Goal: Information Seeking & Learning: Learn about a topic

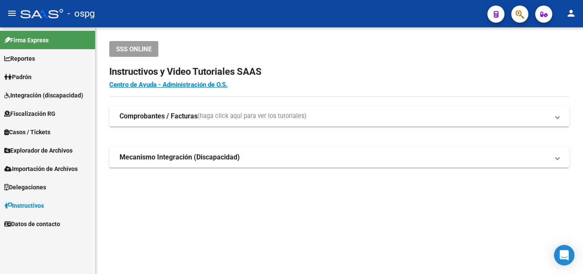
click at [32, 79] on span "Padrón" at bounding box center [17, 76] width 27 height 9
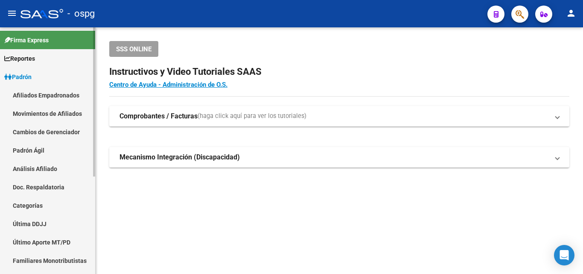
click at [53, 172] on link "Análisis Afiliado" at bounding box center [47, 168] width 95 height 18
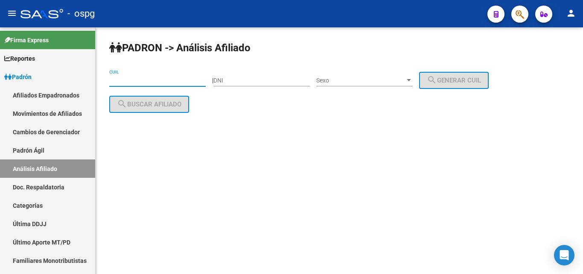
click at [140, 77] on input "CUIL" at bounding box center [157, 80] width 96 height 7
paste input "20-17535235-0"
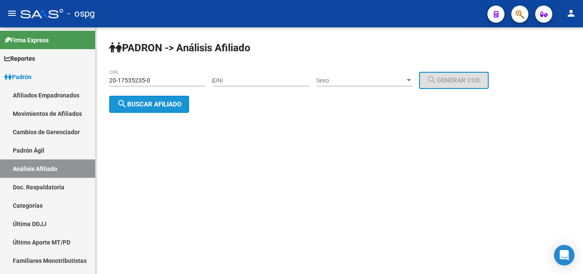
click at [171, 110] on button "search Buscar afiliado" at bounding box center [149, 104] width 80 height 17
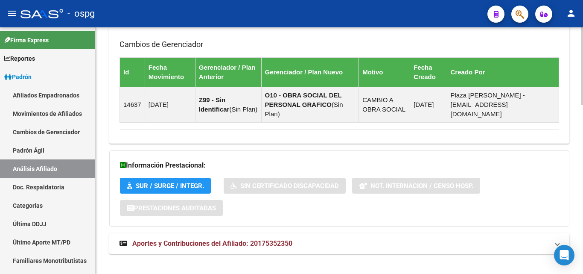
scroll to position [535, 0]
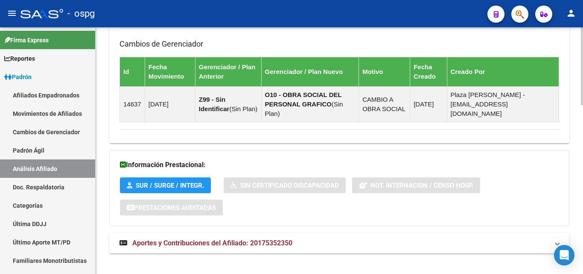
click at [283, 239] on span "Aportes y Contribuciones del Afiliado: 20175352350" at bounding box center [212, 243] width 160 height 8
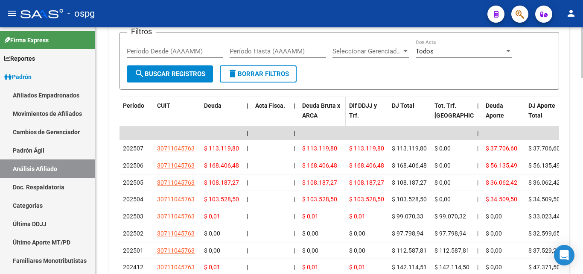
scroll to position [876, 0]
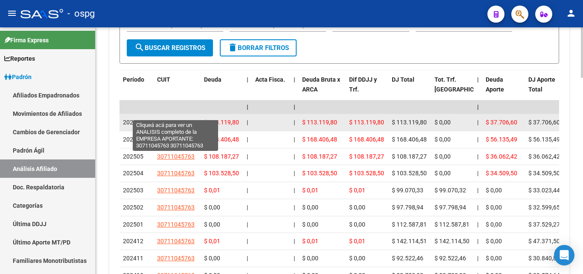
click at [176, 119] on span "30711045763" at bounding box center [176, 122] width 38 height 7
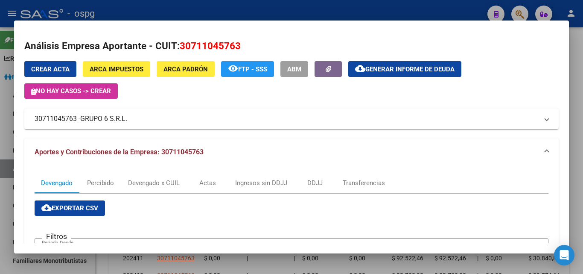
click at [260, 10] on div at bounding box center [291, 137] width 583 height 274
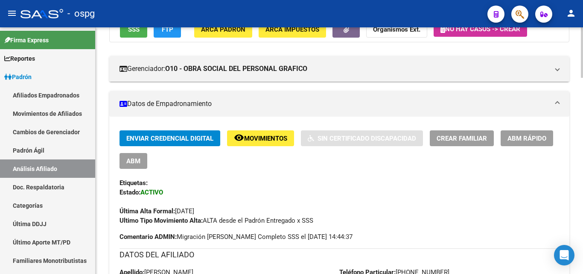
scroll to position [0, 0]
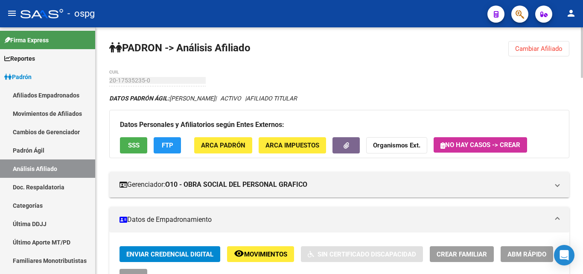
click at [137, 148] on span "SSS" at bounding box center [134, 146] width 12 height 8
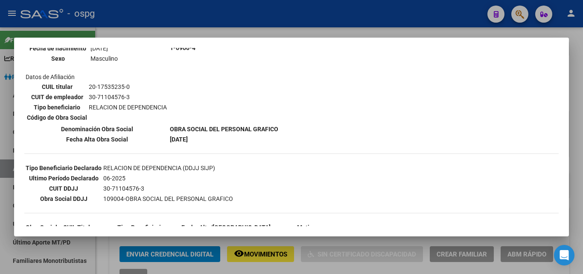
scroll to position [128, 0]
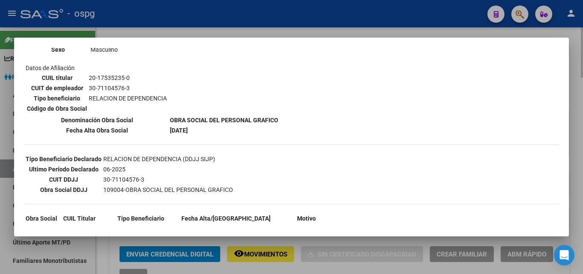
click at [224, 33] on div at bounding box center [291, 137] width 583 height 274
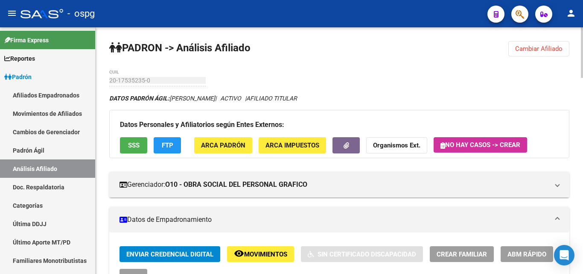
click at [548, 51] on span "Cambiar Afiliado" at bounding box center [538, 49] width 47 height 8
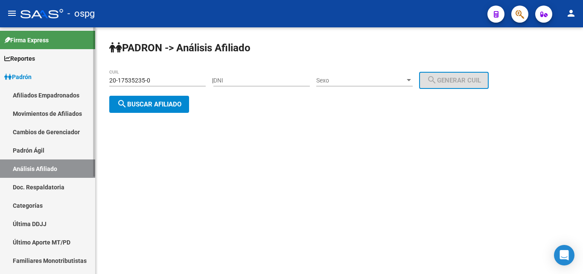
click at [33, 73] on mat-sidenav-container "Firma Express Reportes Ingresos Devengados Análisis Histórico Detalles Transfer…" at bounding box center [291, 150] width 583 height 246
paste input "3-11895442-4"
click at [149, 108] on button "search Buscar afiliado" at bounding box center [149, 104] width 80 height 17
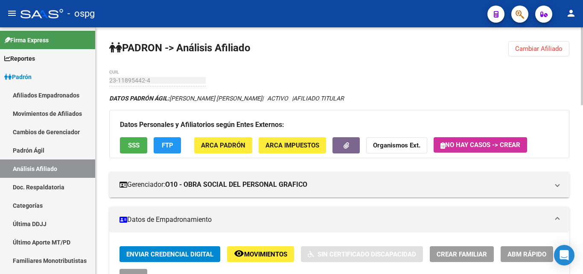
click at [131, 150] on button "SSS" at bounding box center [133, 145] width 27 height 16
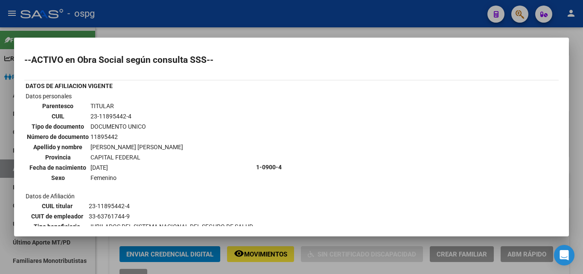
scroll to position [85, 0]
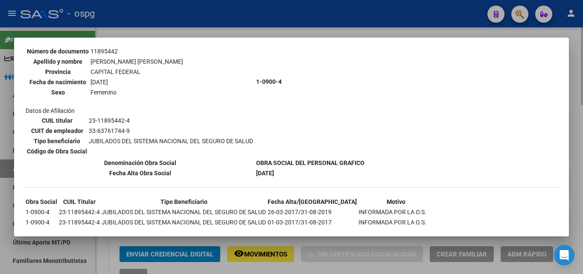
click at [578, 113] on div at bounding box center [291, 137] width 583 height 274
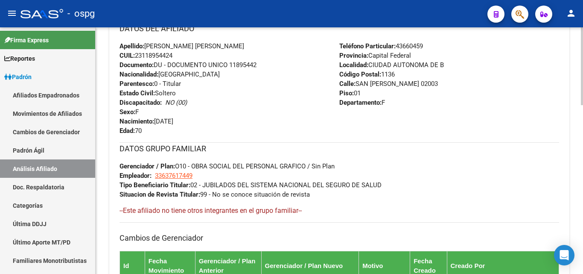
scroll to position [535, 0]
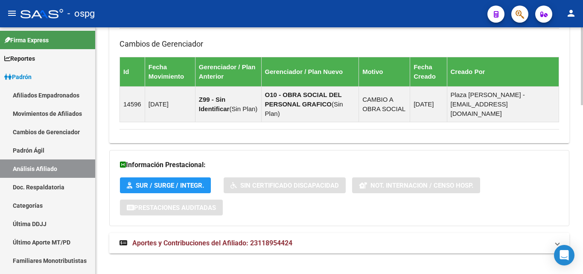
click at [321, 238] on mat-panel-title "Aportes y Contribuciones del Afiliado: 23118954424" at bounding box center [333, 242] width 429 height 9
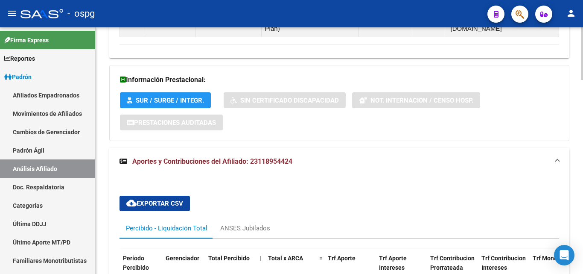
scroll to position [620, 0]
click at [249, 217] on div "ANSES Jubilados" at bounding box center [245, 227] width 63 height 20
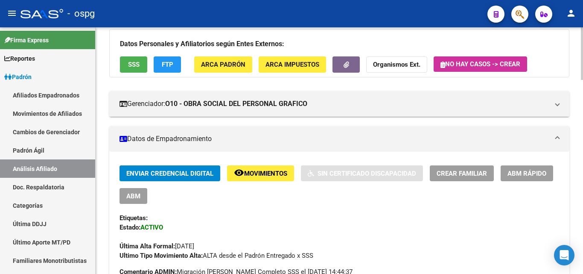
scroll to position [0, 0]
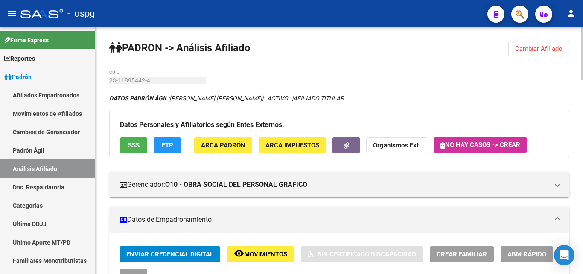
click at [537, 43] on button "Cambiar Afiliado" at bounding box center [538, 48] width 61 height 15
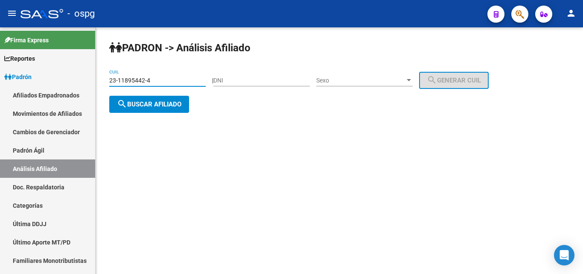
drag, startPoint x: 159, startPoint y: 81, endPoint x: 125, endPoint y: 83, distance: 33.8
click at [20, 79] on mat-sidenav-container "Firma Express Reportes Ingresos Devengados Análisis Histórico Detalles Transfer…" at bounding box center [291, 150] width 583 height 246
paste input "0-04991770-9"
click at [167, 112] on div "[PERSON_NAME] -> Análisis Afiliado 20-04991770-9 CUIL | DNI Sexo Sexo search Ge…" at bounding box center [339, 83] width 487 height 113
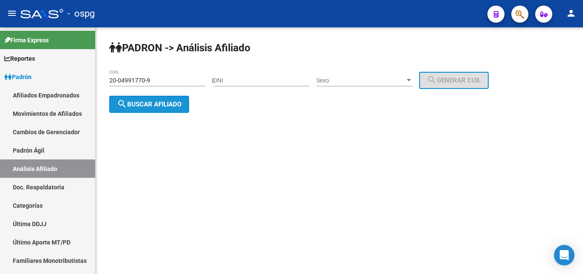
click at [172, 102] on span "search Buscar afiliado" at bounding box center [149, 104] width 64 height 8
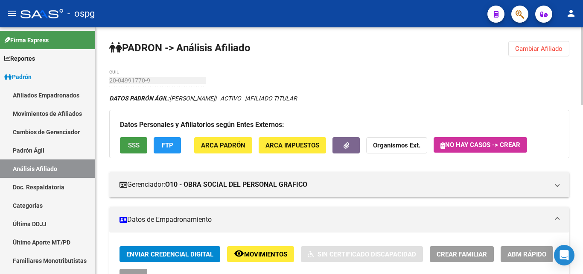
click at [134, 149] on button "SSS" at bounding box center [133, 145] width 27 height 16
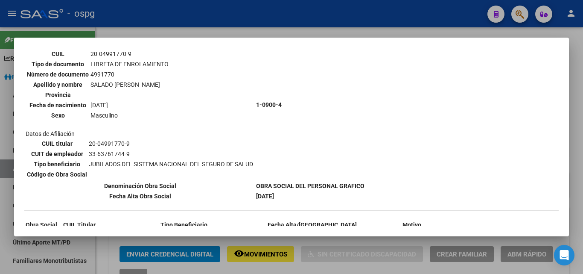
scroll to position [43, 0]
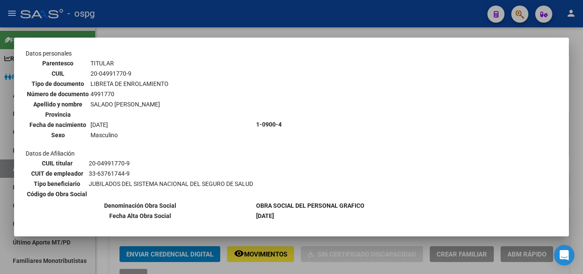
click at [254, 33] on div at bounding box center [291, 137] width 583 height 274
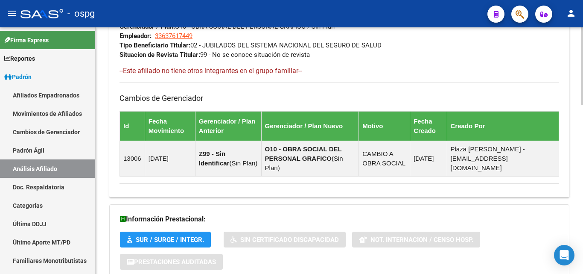
scroll to position [535, 0]
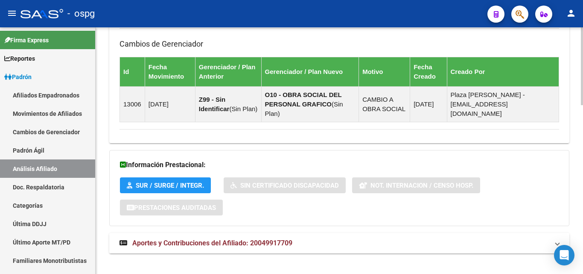
click at [278, 239] on span "Aportes y Contribuciones del Afiliado: 20049917709" at bounding box center [212, 243] width 160 height 8
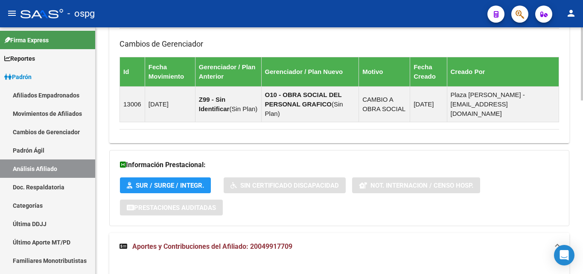
scroll to position [578, 0]
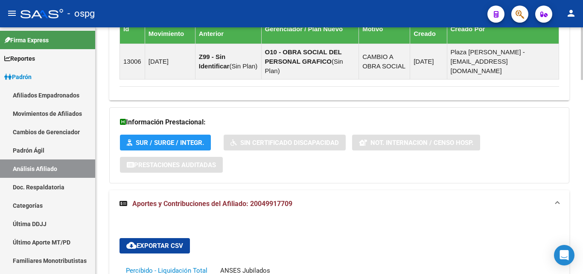
drag, startPoint x: 239, startPoint y: 262, endPoint x: 254, endPoint y: 247, distance: 21.1
click at [242, 265] on div "ANSES Jubilados" at bounding box center [245, 269] width 50 height 9
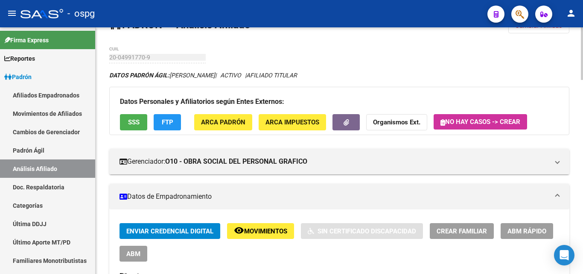
scroll to position [0, 0]
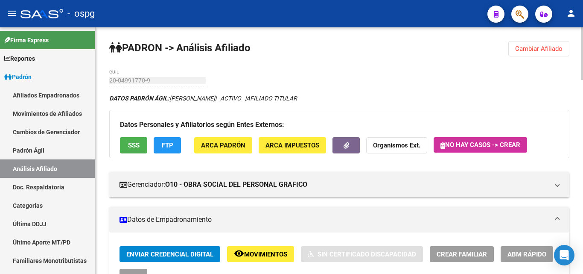
click at [536, 43] on button "Cambiar Afiliado" at bounding box center [538, 48] width 61 height 15
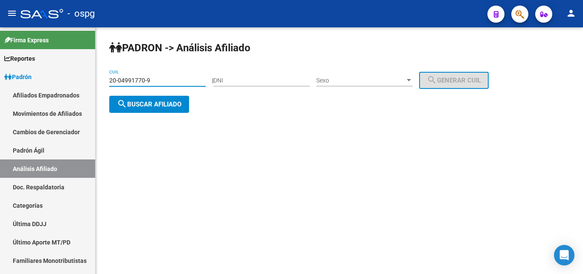
drag, startPoint x: 169, startPoint y: 80, endPoint x: 105, endPoint y: 82, distance: 64.5
click at [27, 82] on mat-sidenav-container "Firma Express Reportes Ingresos Devengados Análisis Histórico Detalles Transfer…" at bounding box center [291, 150] width 583 height 246
paste input "3-94309465"
type input "23-94309465-9"
click at [160, 107] on span "search Buscar afiliado" at bounding box center [149, 104] width 64 height 8
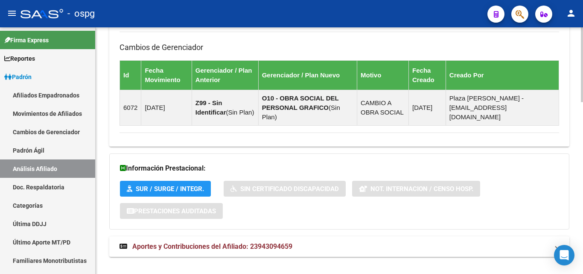
scroll to position [567, 0]
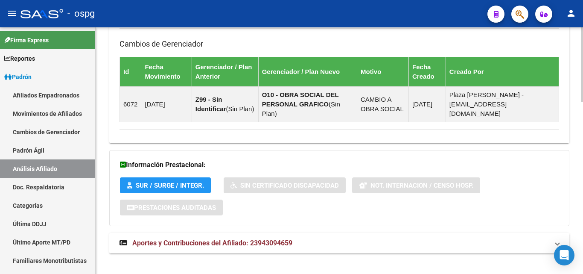
click at [339, 241] on mat-expansion-panel-header "Aportes y Contribuciones del Afiliado: 23943094659" at bounding box center [339, 243] width 460 height 20
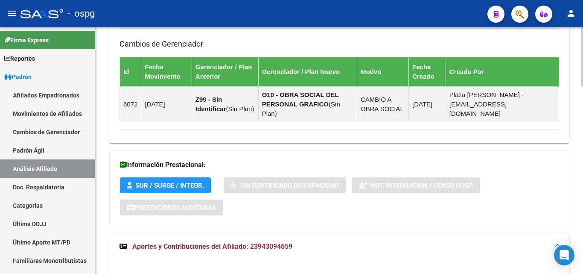
click at [323, 242] on mat-panel-title "Aportes y Contribuciones del Afiliado: 23943094659" at bounding box center [333, 246] width 429 height 9
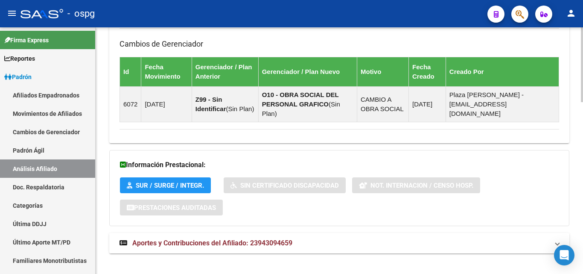
click at [326, 238] on mat-panel-title "Aportes y Contribuciones del Afiliado: 23943094659" at bounding box center [333, 242] width 429 height 9
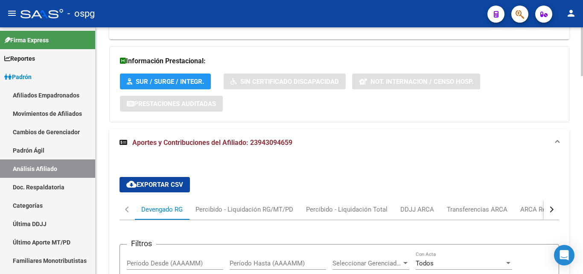
scroll to position [695, 0]
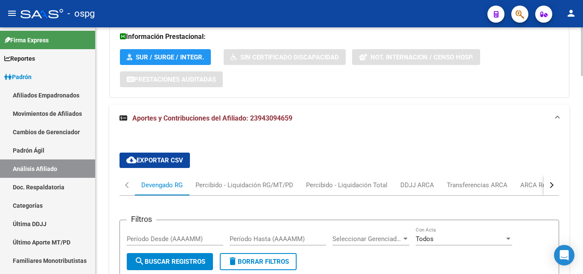
click at [550, 179] on button "button" at bounding box center [551, 185] width 15 height 20
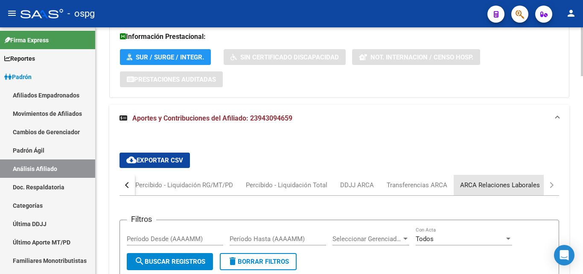
click at [527, 180] on div "ARCA Relaciones Laborales" at bounding box center [500, 184] width 80 height 9
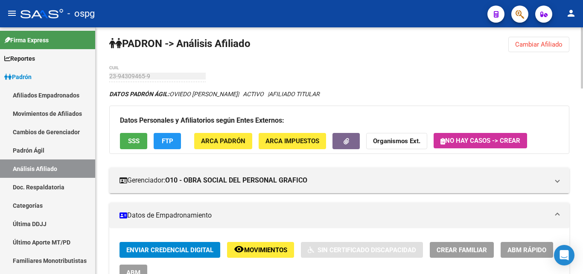
scroll to position [0, 0]
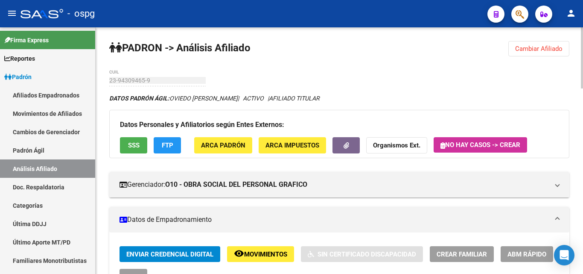
click at [523, 43] on button "Cambiar Afiliado" at bounding box center [538, 48] width 61 height 15
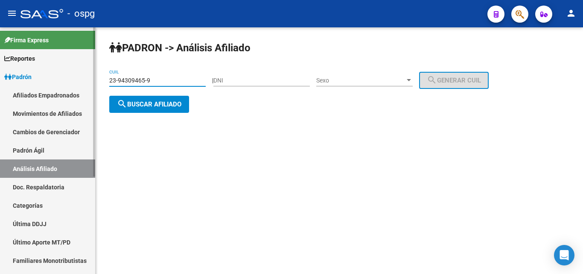
drag, startPoint x: 179, startPoint y: 78, endPoint x: 154, endPoint y: 78, distance: 25.2
click at [50, 73] on mat-sidenav-container "Firma Express Reportes Ingresos Devengados Análisis Histórico Detalles Transfer…" at bounding box center [291, 150] width 583 height 246
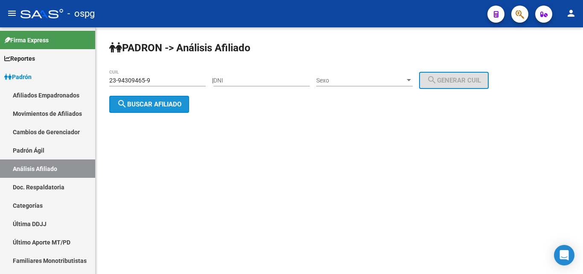
click at [157, 108] on button "search Buscar afiliado" at bounding box center [149, 104] width 80 height 17
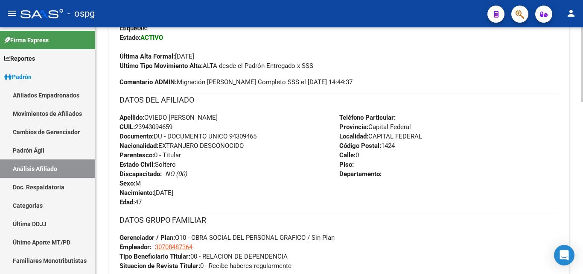
scroll to position [183, 0]
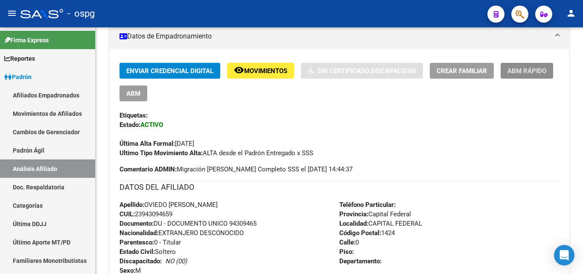
click at [534, 68] on span "ABM Rápido" at bounding box center [526, 71] width 39 height 8
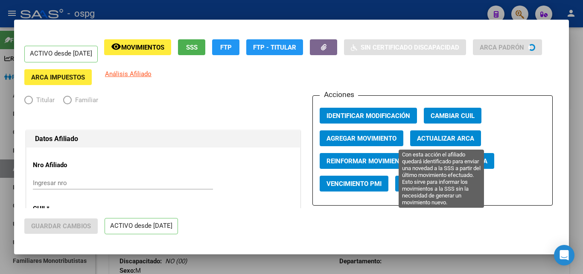
radio input "true"
type input "30-70848736-4"
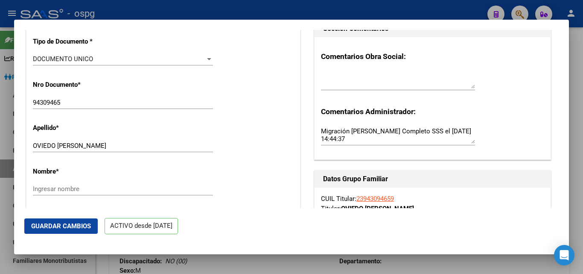
scroll to position [299, 0]
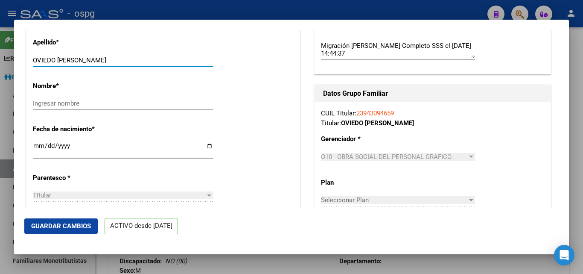
drag, startPoint x: 58, startPoint y: 65, endPoint x: 137, endPoint y: 63, distance: 79.4
click at [137, 63] on input "OVIEDO [PERSON_NAME]" at bounding box center [123, 60] width 180 height 8
type input "[GEOGRAPHIC_DATA]"
click at [64, 107] on input "Ingresar nombre" at bounding box center [123, 103] width 180 height 8
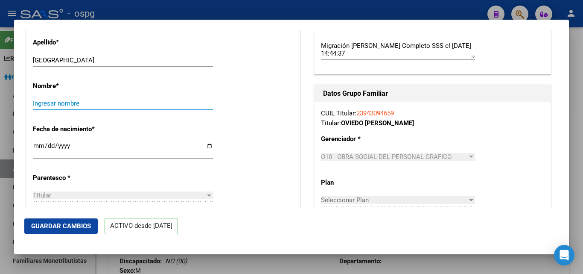
paste input "[PERSON_NAME]"
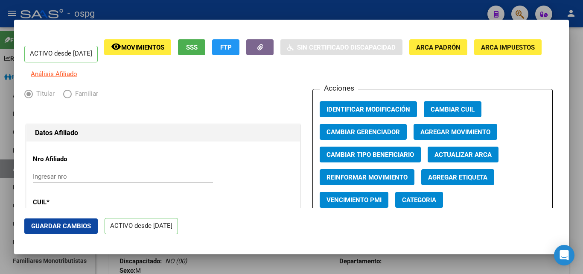
scroll to position [43, 0]
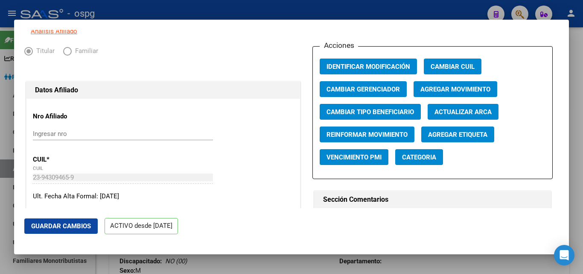
type input "[PERSON_NAME]"
click at [464, 90] on button "Agregar Movimiento" at bounding box center [455, 89] width 84 height 16
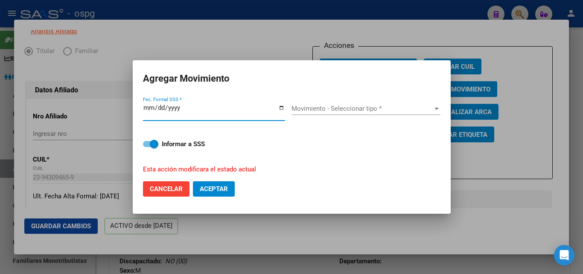
click at [342, 106] on span "Movimiento - Seleccionar tipo *" at bounding box center [361, 109] width 141 height 8
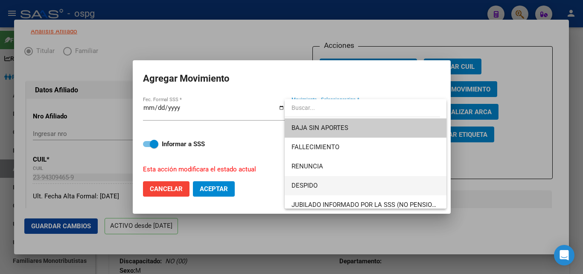
click at [324, 188] on span "DESPIDO" at bounding box center [365, 185] width 148 height 19
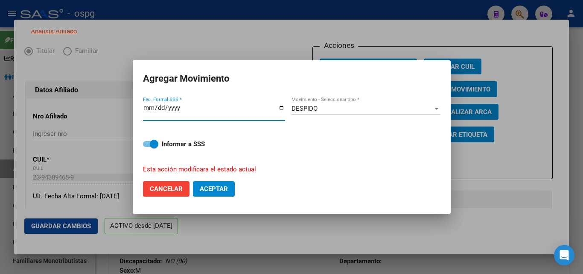
drag, startPoint x: 154, startPoint y: 107, endPoint x: 163, endPoint y: 105, distance: 8.6
click at [163, 105] on input "[DATE]" at bounding box center [214, 111] width 142 height 14
type input "[DATE]"
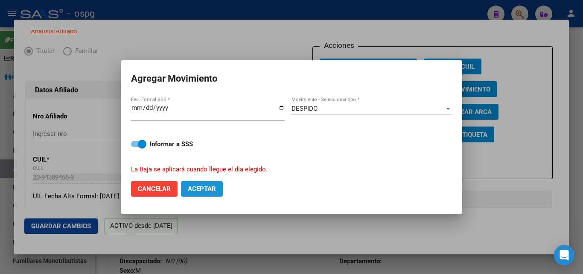
click at [208, 191] on span "Aceptar" at bounding box center [202, 189] width 28 height 8
checkbox input "false"
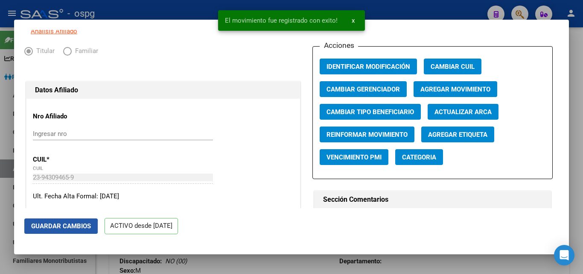
click at [46, 228] on span "Guardar Cambios" at bounding box center [61, 226] width 60 height 8
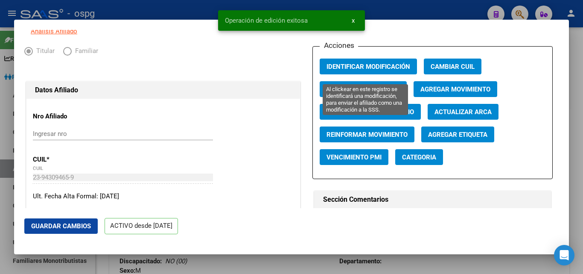
drag, startPoint x: 402, startPoint y: 73, endPoint x: 510, endPoint y: 77, distance: 108.1
click at [402, 70] on span "Identificar Modificación" at bounding box center [368, 67] width 84 height 8
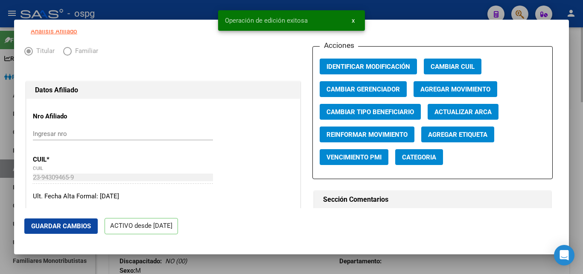
click at [579, 58] on div at bounding box center [291, 137] width 583 height 274
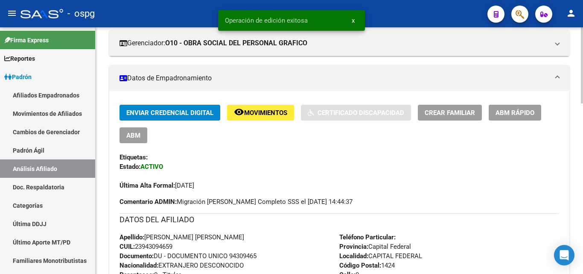
scroll to position [183, 0]
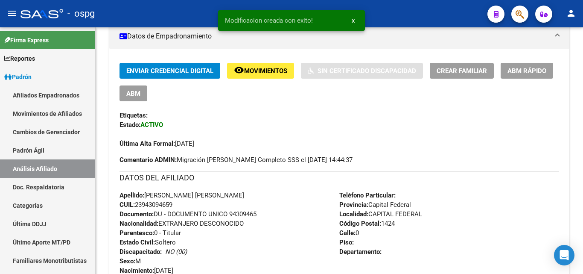
click at [375, 38] on body "menu - ospg person Firma Express Reportes Ingresos Devengados Análisis Históric…" at bounding box center [291, 137] width 583 height 274
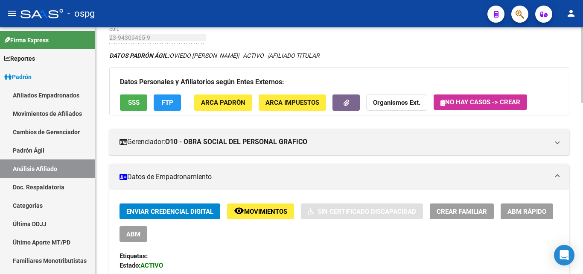
scroll to position [0, 0]
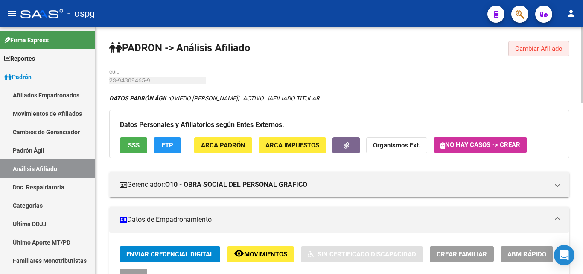
click at [527, 45] on span "Cambiar Afiliado" at bounding box center [538, 49] width 47 height 8
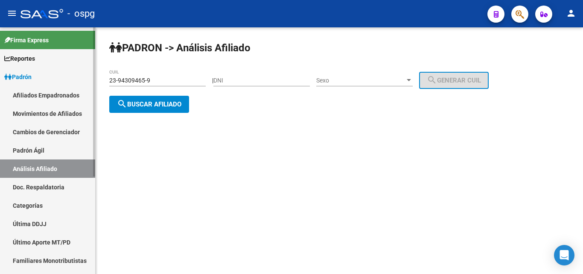
drag, startPoint x: 153, startPoint y: 84, endPoint x: 76, endPoint y: 81, distance: 76.4
click at [73, 81] on mat-sidenav-container "Firma Express Reportes Ingresos Devengados Análisis Histórico Detalles Transfer…" at bounding box center [291, 150] width 583 height 246
paste input "0-22302246-5"
type input "20-22302246-5"
click at [149, 106] on span "search Buscar afiliado" at bounding box center [149, 104] width 64 height 8
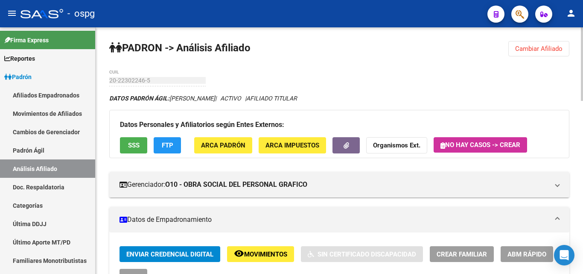
click at [131, 144] on span "SSS" at bounding box center [134, 146] width 12 height 8
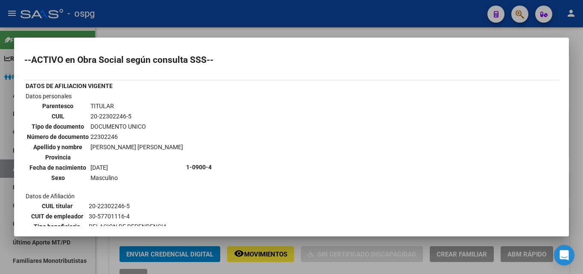
scroll to position [256, 0]
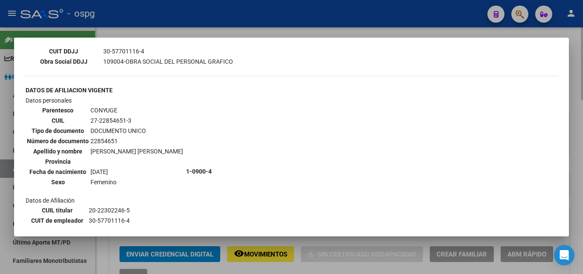
click at [577, 95] on div at bounding box center [291, 137] width 583 height 274
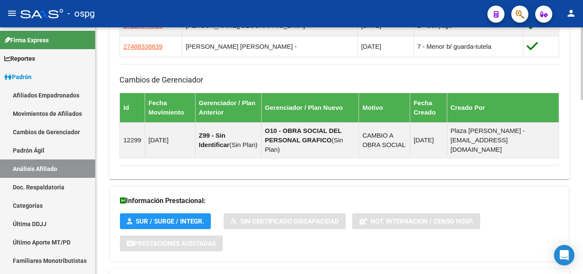
scroll to position [588, 0]
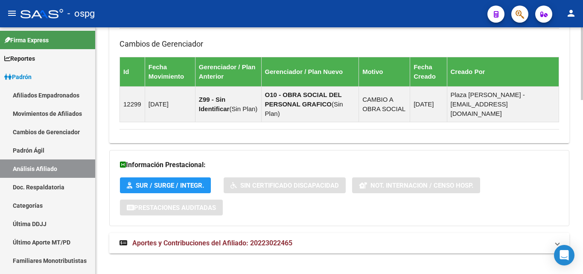
click at [329, 238] on mat-panel-title "Aportes y Contribuciones del Afiliado: 20223022465" at bounding box center [333, 242] width 429 height 9
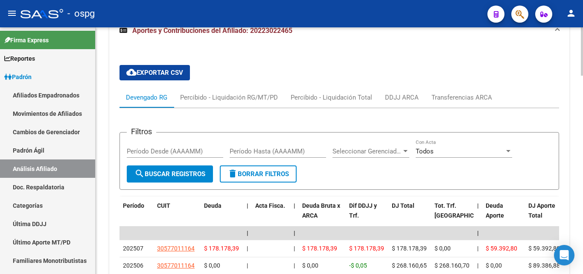
scroll to position [802, 0]
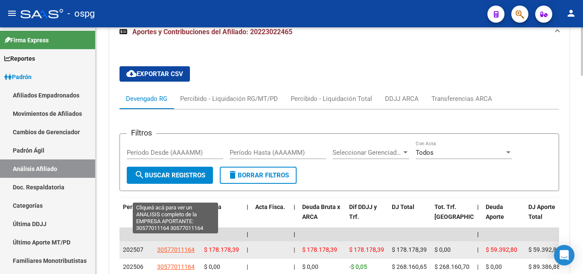
click at [183, 246] on span "30577011164" at bounding box center [176, 249] width 38 height 7
type textarea "30577011164"
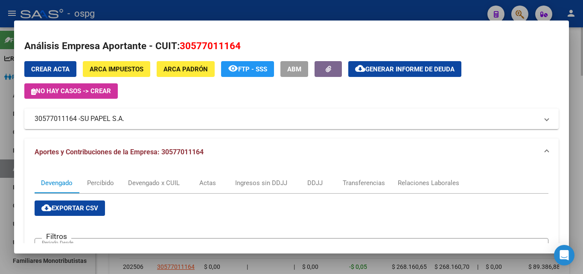
click at [577, 71] on div at bounding box center [291, 137] width 583 height 274
